Goal: Find specific page/section: Find specific page/section

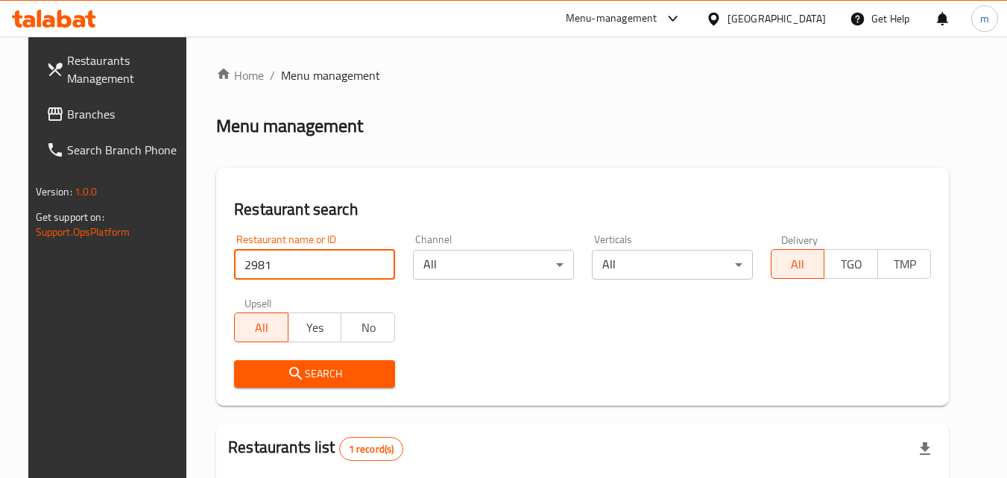
click at [98, 115] on span "Branches" at bounding box center [126, 114] width 118 height 18
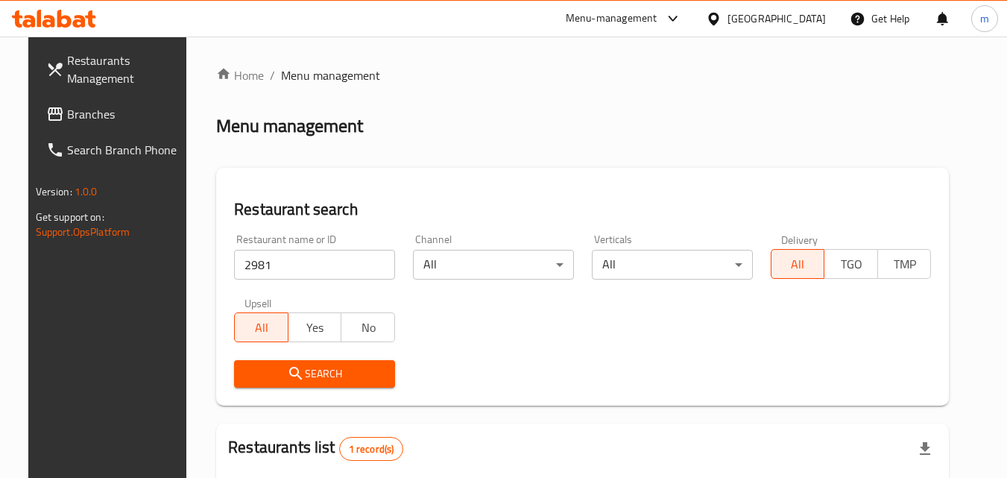
scroll to position [130, 0]
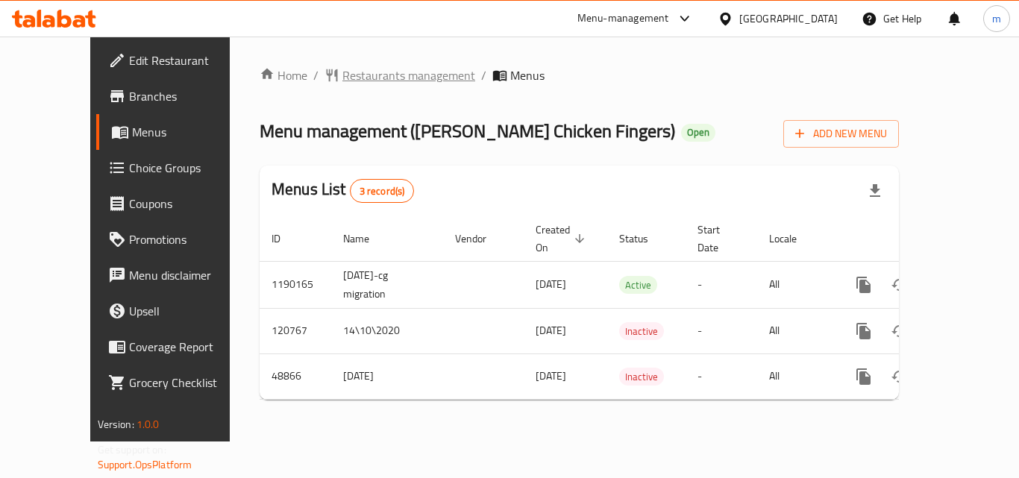
click at [379, 75] on span "Restaurants management" at bounding box center [408, 75] width 133 height 18
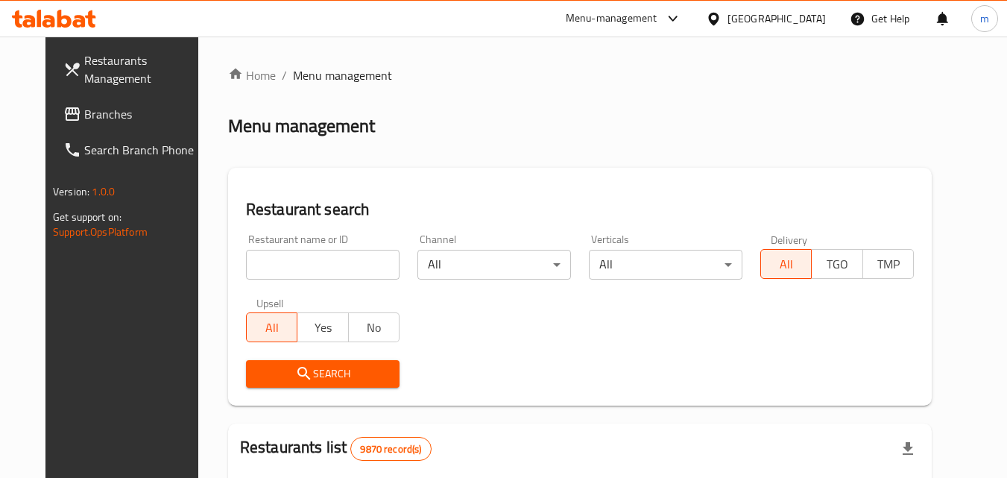
click at [321, 265] on input "search" at bounding box center [323, 265] width 154 height 30
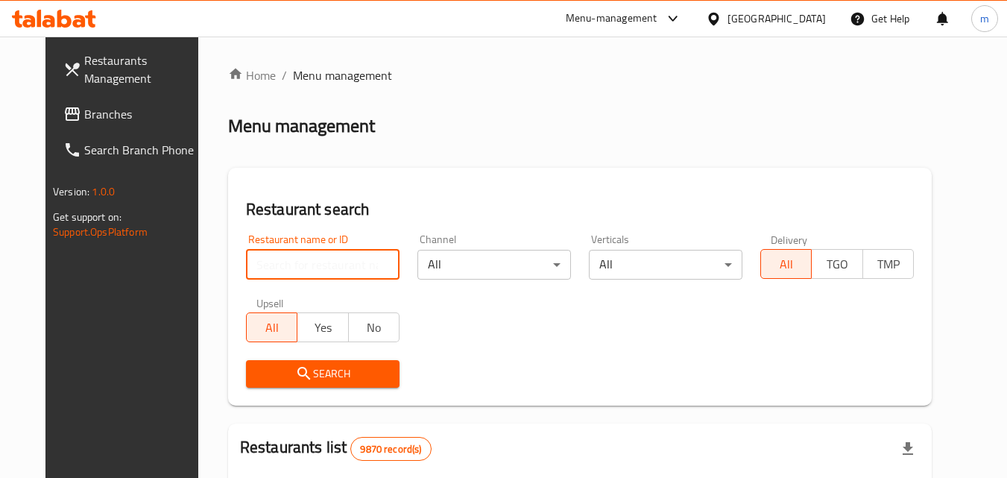
paste input "24578"
type input "24578"
click button "Search" at bounding box center [323, 374] width 154 height 28
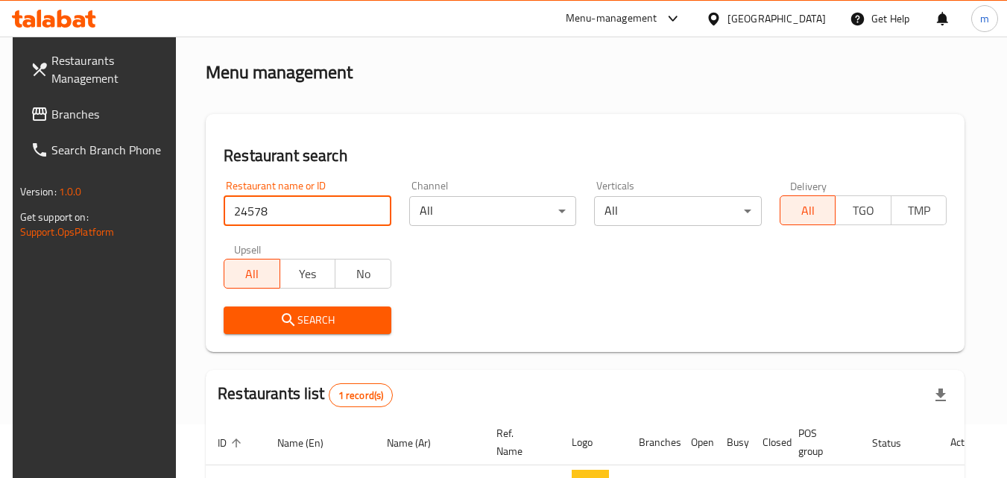
scroll to position [174, 0]
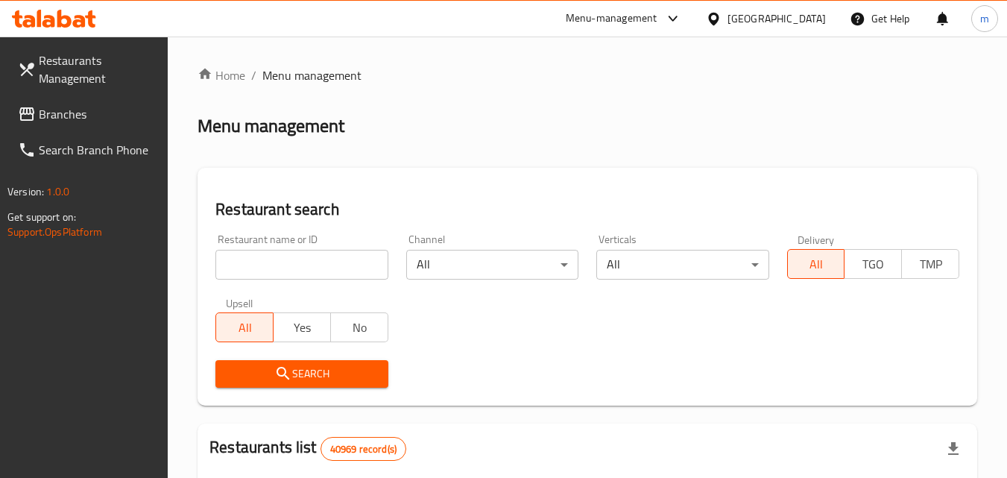
drag, startPoint x: 800, startPoint y: 12, endPoint x: 800, endPoint y: 31, distance: 19.4
click at [800, 12] on div "[GEOGRAPHIC_DATA]" at bounding box center [777, 18] width 98 height 16
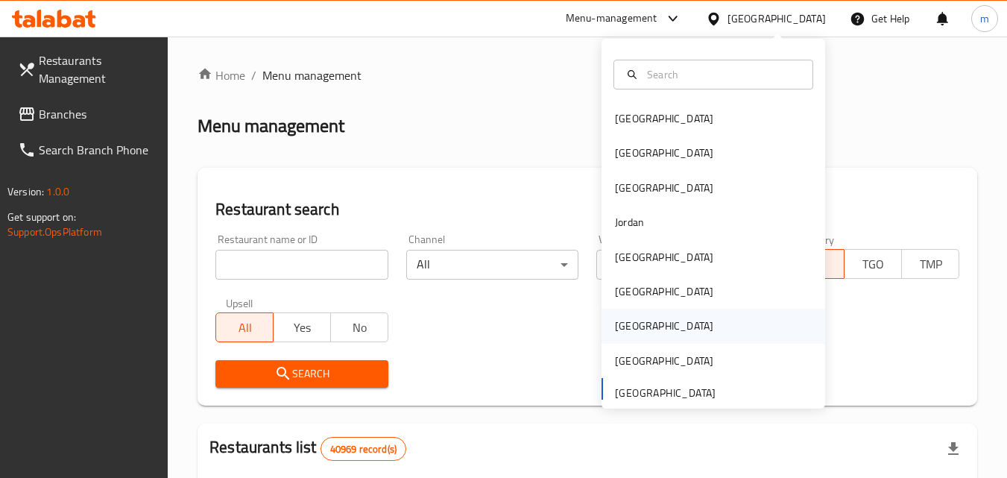
click at [636, 324] on div "[GEOGRAPHIC_DATA]" at bounding box center [664, 326] width 122 height 34
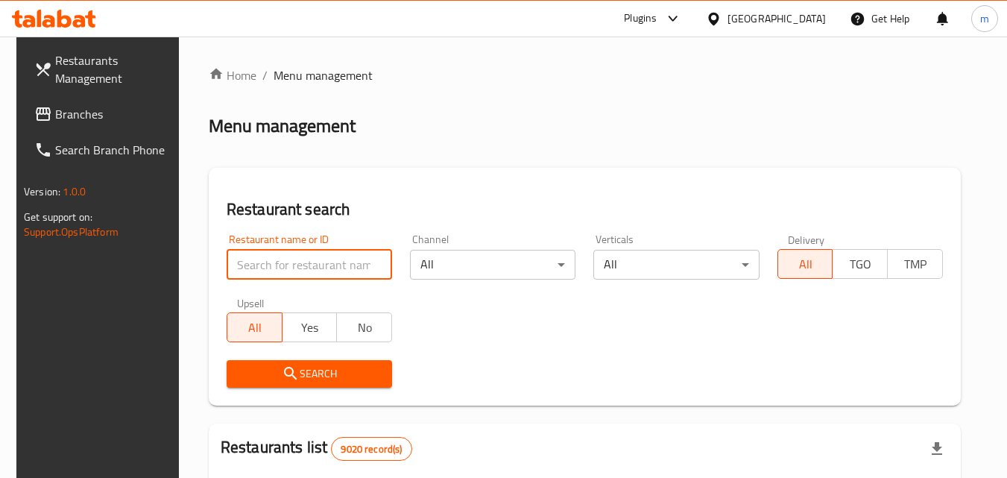
click at [335, 261] on input "search" at bounding box center [310, 265] width 166 height 30
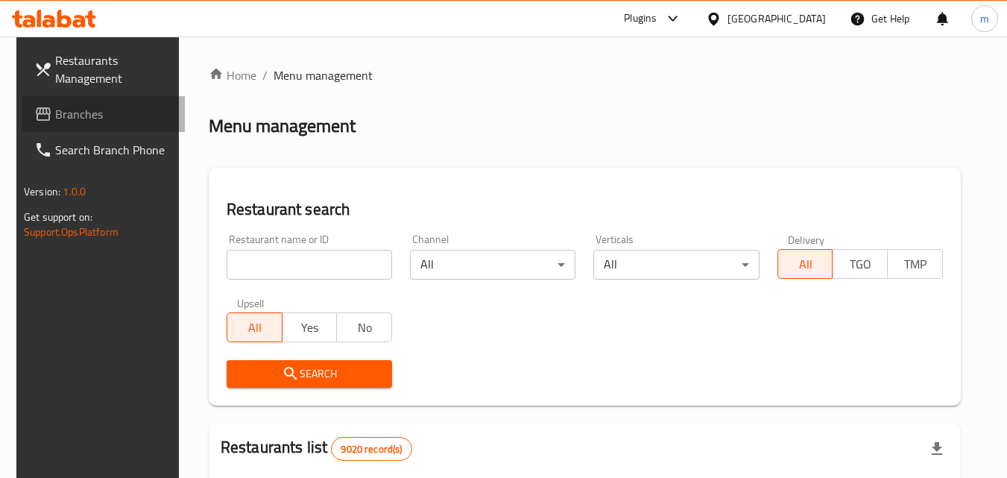
click at [69, 111] on span "Branches" at bounding box center [114, 114] width 118 height 18
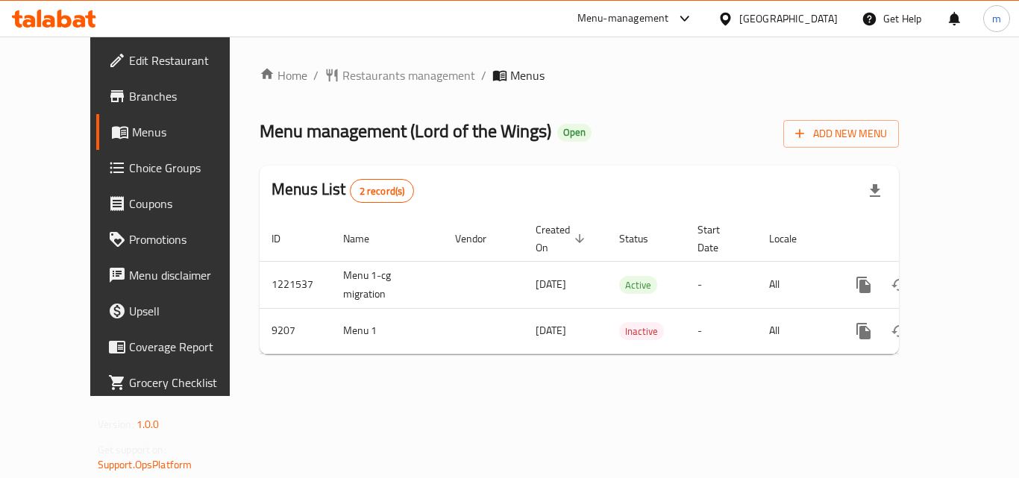
click at [344, 75] on span "Restaurants management" at bounding box center [408, 75] width 133 height 18
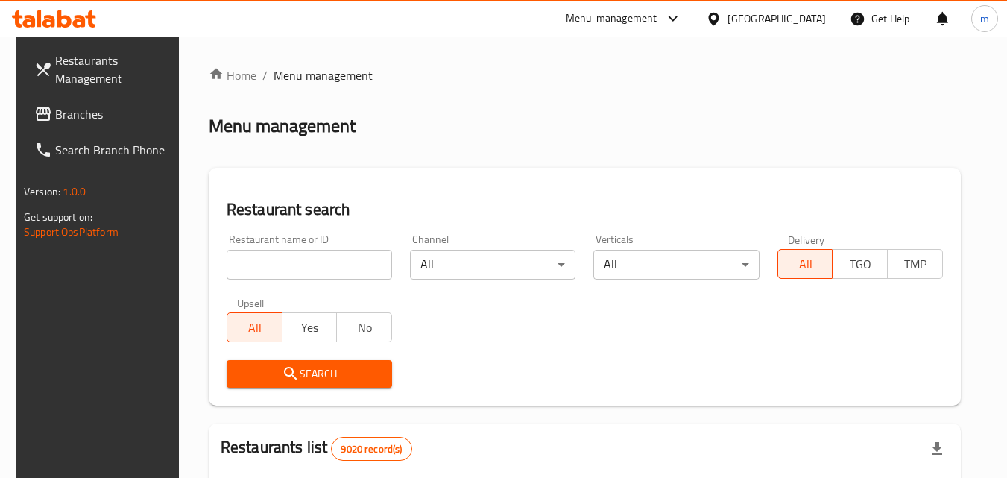
click at [300, 265] on input "search" at bounding box center [310, 265] width 166 height 30
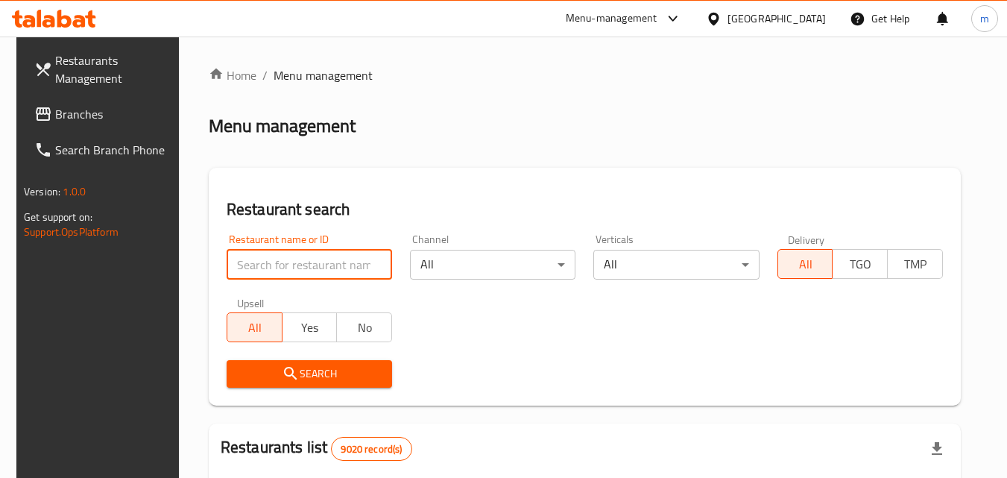
paste input "5558"
type input "5558"
click button "Search" at bounding box center [310, 374] width 166 height 28
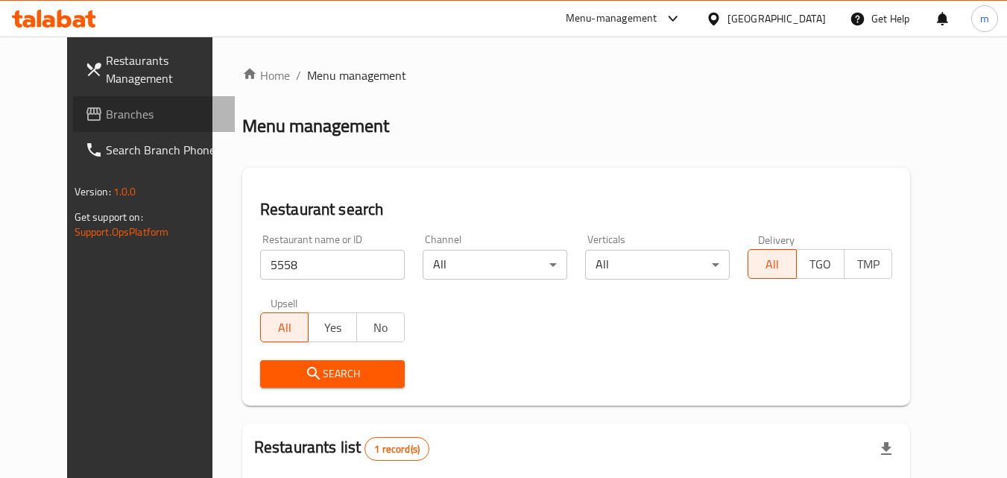
click at [117, 122] on span "Branches" at bounding box center [165, 114] width 118 height 18
click at [108, 120] on span "Branches" at bounding box center [165, 114] width 118 height 18
